Goal: Navigation & Orientation: Go to known website

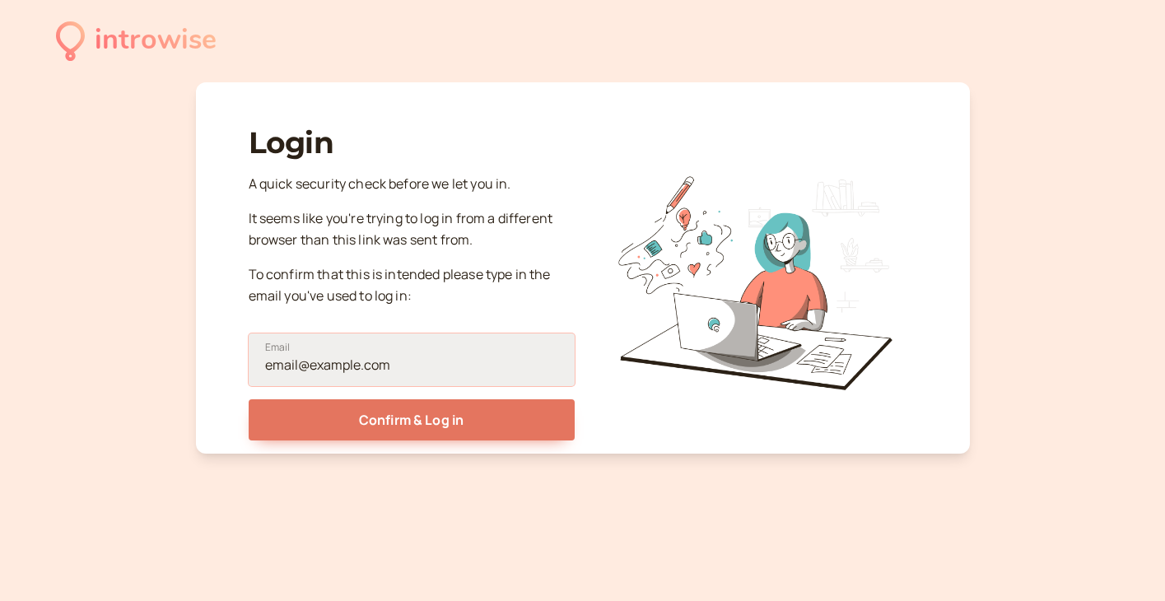
click at [450, 350] on input "Email" at bounding box center [412, 359] width 326 height 53
type input "[EMAIL_ADDRESS][DOMAIN_NAME]"
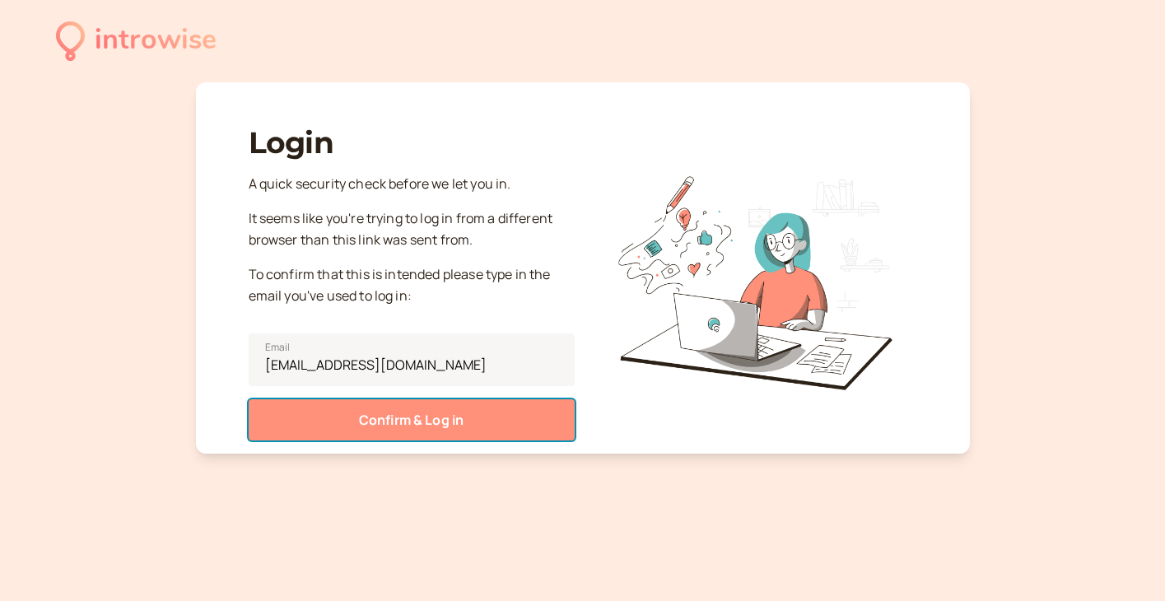
click at [459, 417] on button "Confirm & Log in" at bounding box center [412, 419] width 326 height 41
